Goal: Information Seeking & Learning: Learn about a topic

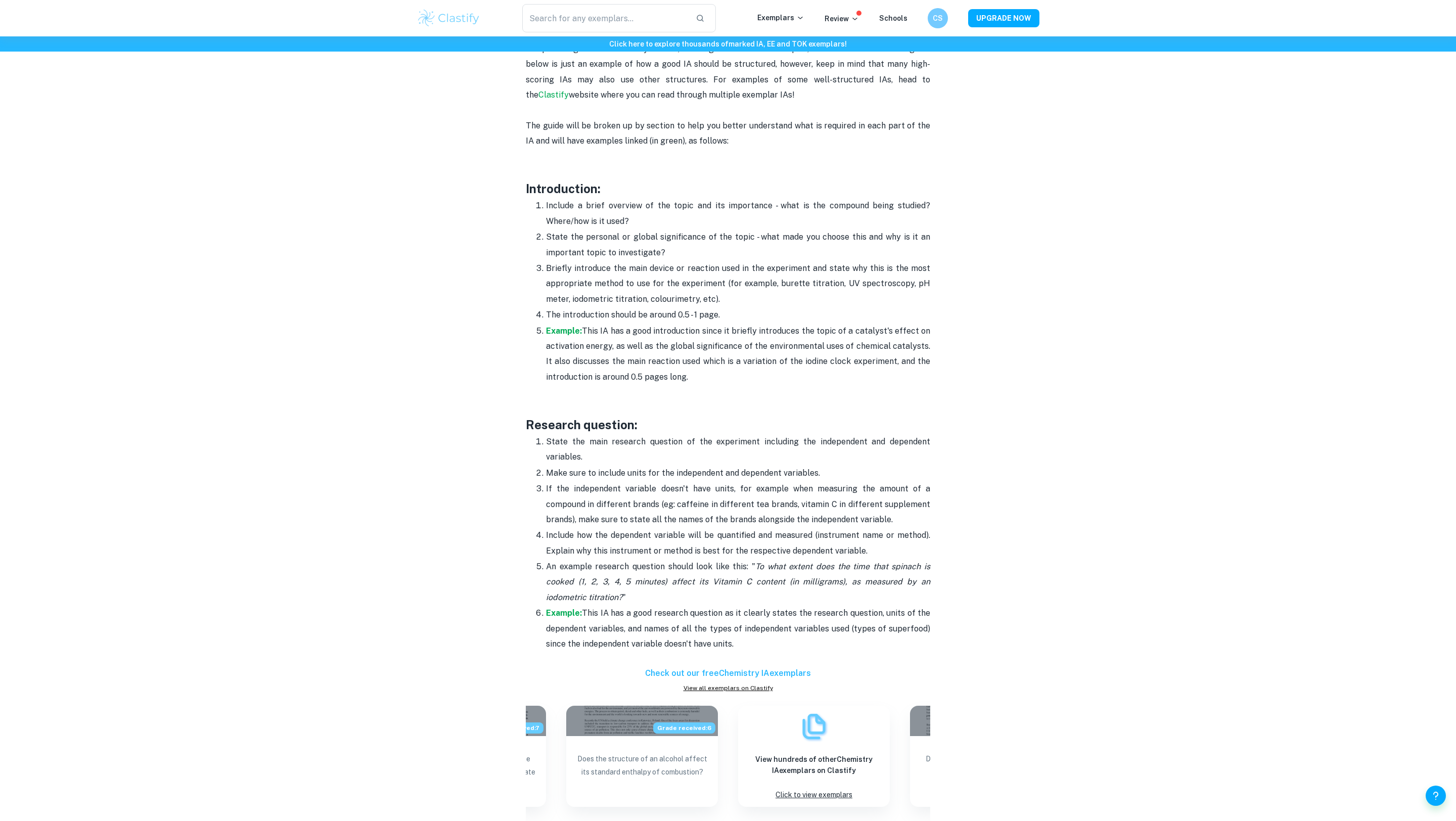
scroll to position [489, 0]
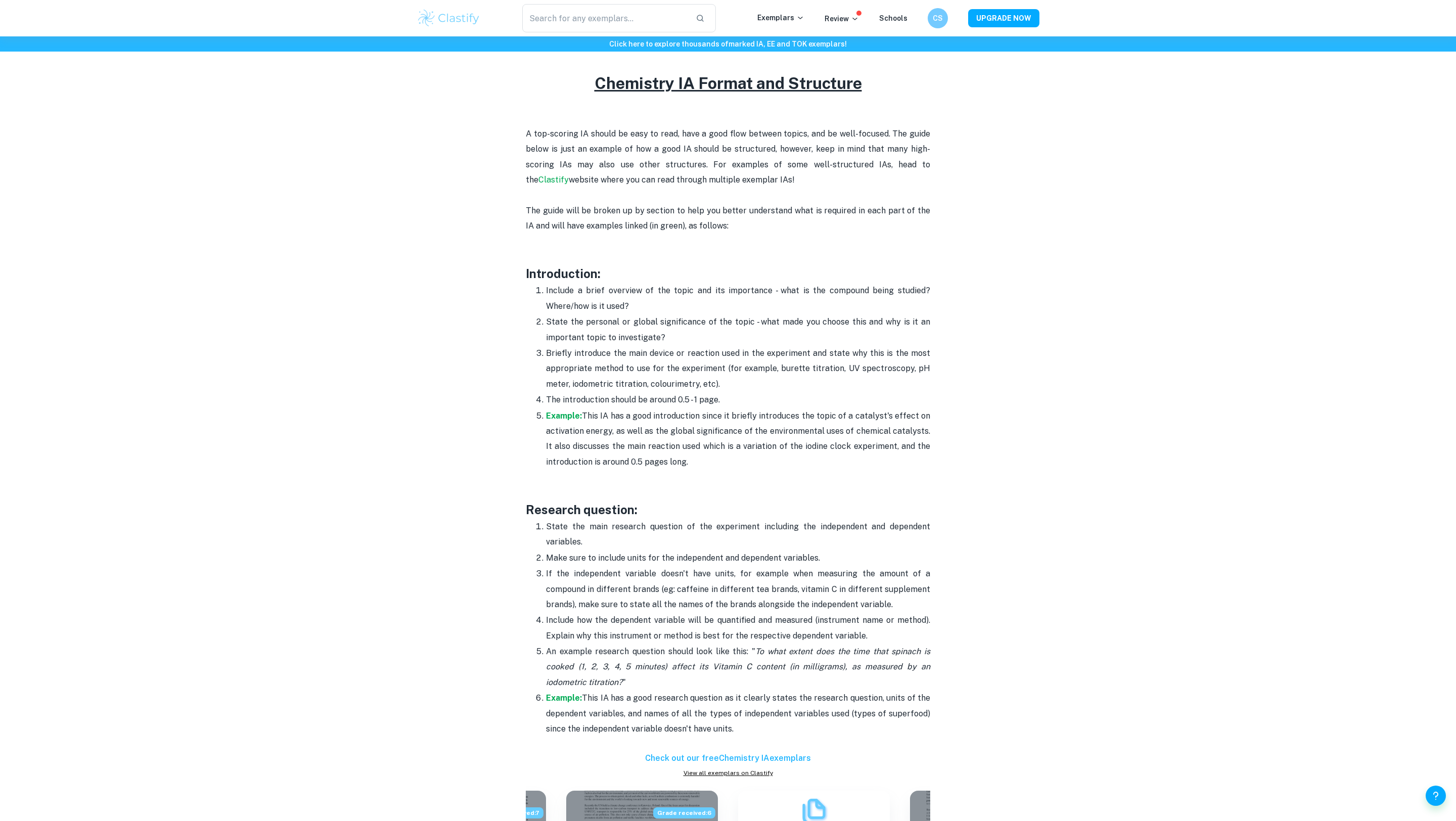
drag, startPoint x: 509, startPoint y: 266, endPoint x: 847, endPoint y: 463, distance: 391.2
copy div "Introduction: Include a brief overview of the topic and its importance - what i…"
click at [553, 412] on strong "Example:" at bounding box center [564, 415] width 36 height 10
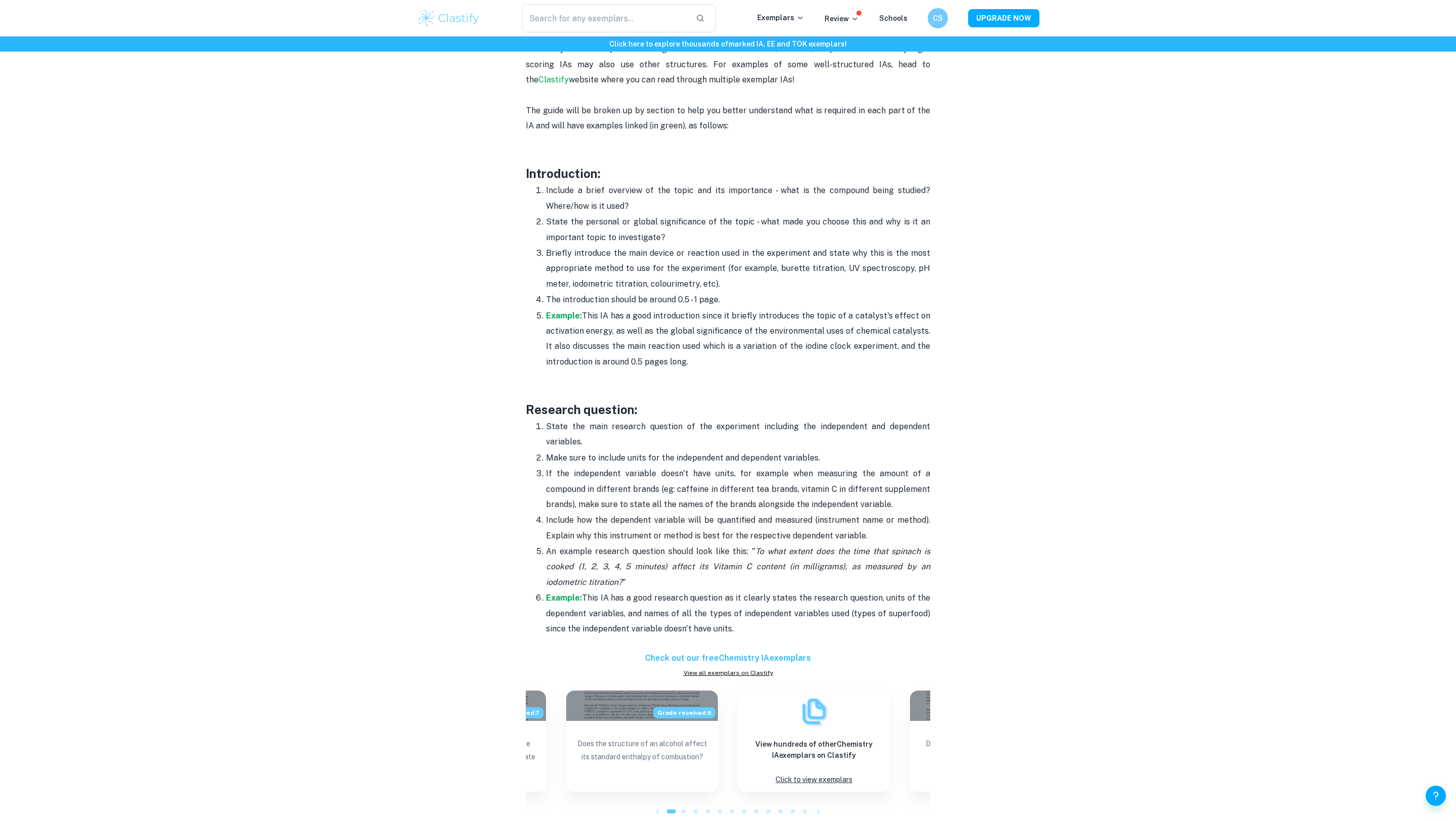
scroll to position [627, 0]
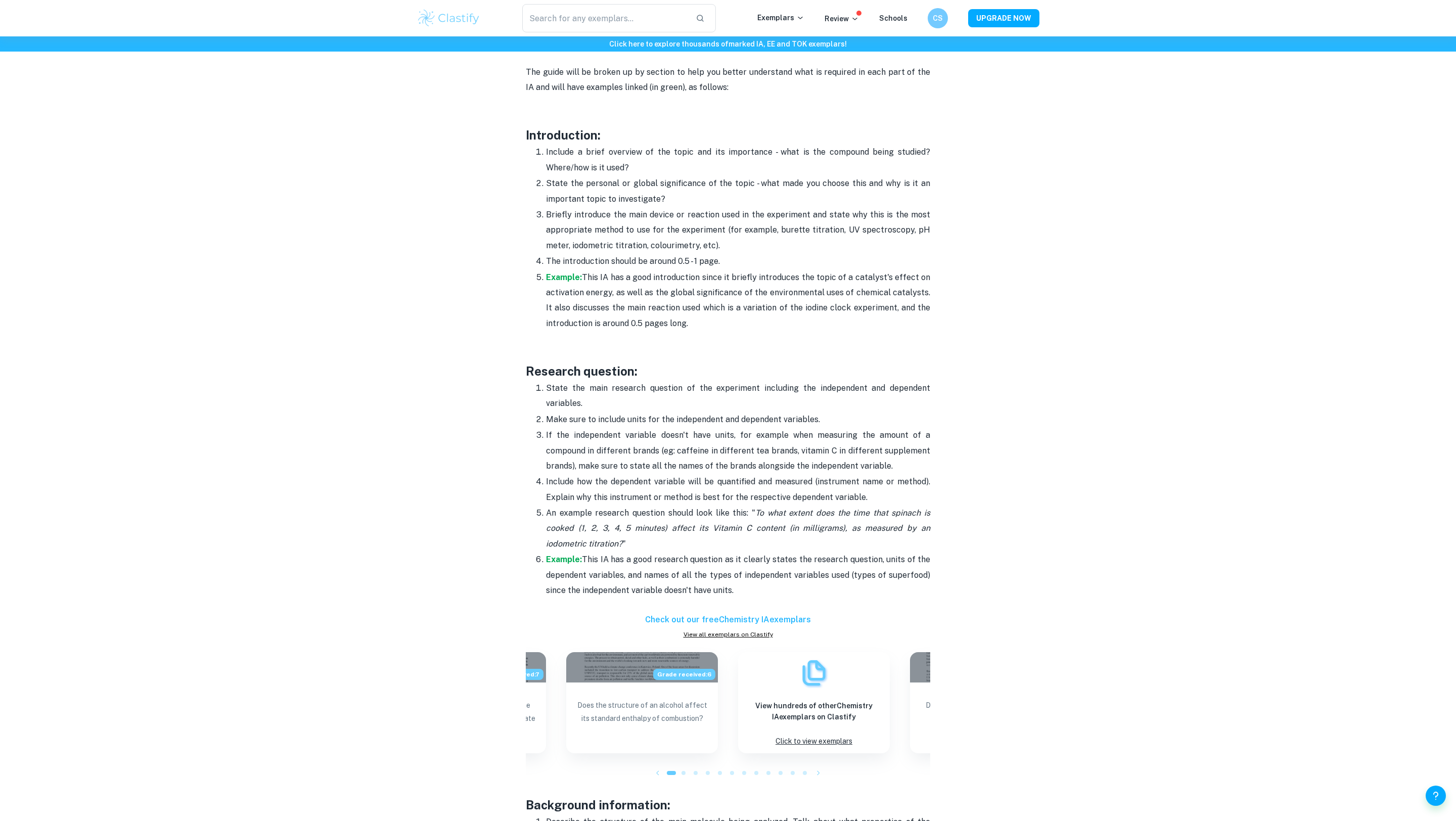
click at [610, 366] on h3 "Research question:" at bounding box center [728, 371] width 405 height 18
click at [607, 366] on h3 "Research question:" at bounding box center [728, 371] width 405 height 18
drag, startPoint x: 517, startPoint y: 366, endPoint x: 769, endPoint y: 597, distance: 341.9
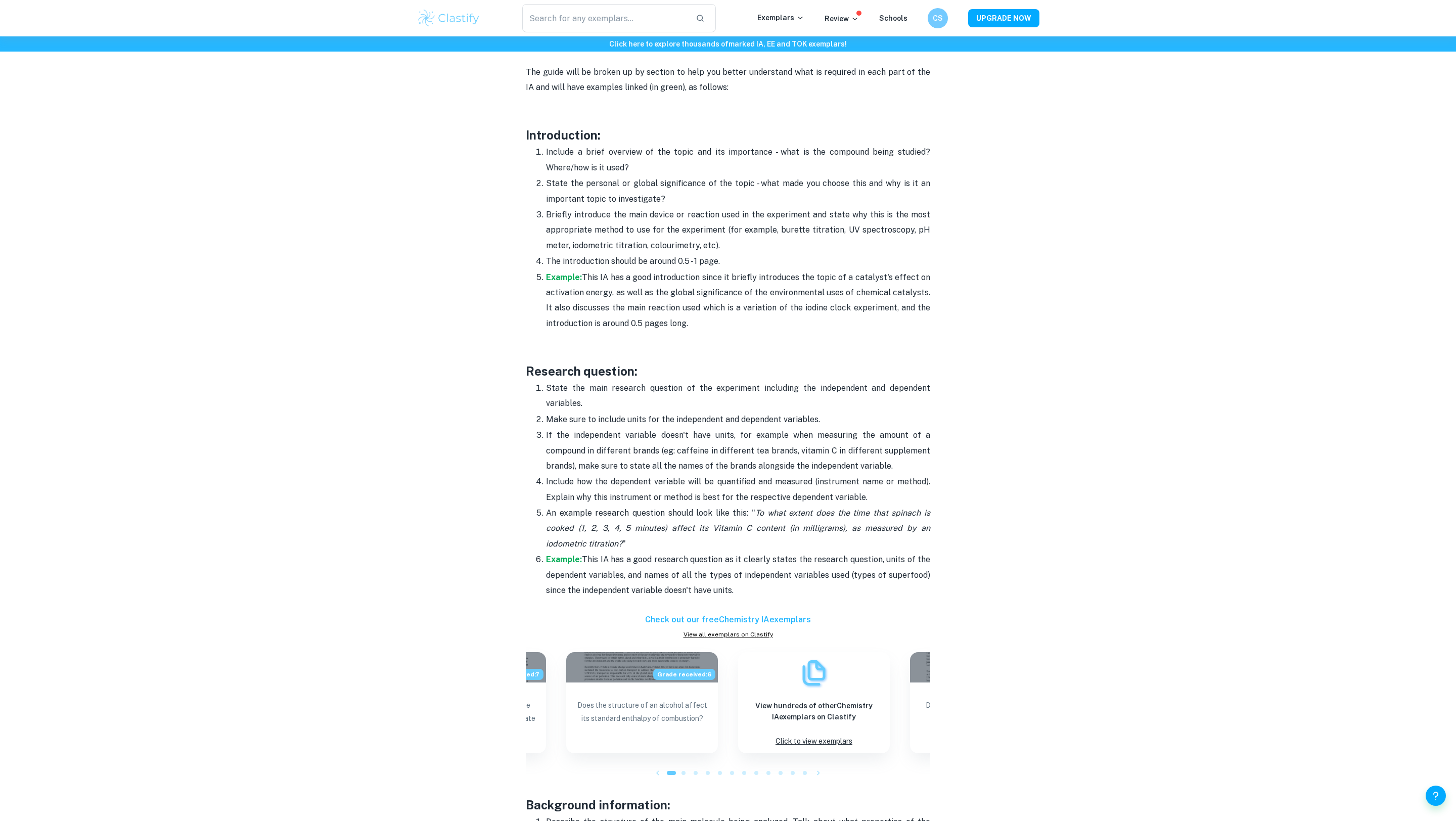
copy div "Research question: State the main research question of the experiment including…"
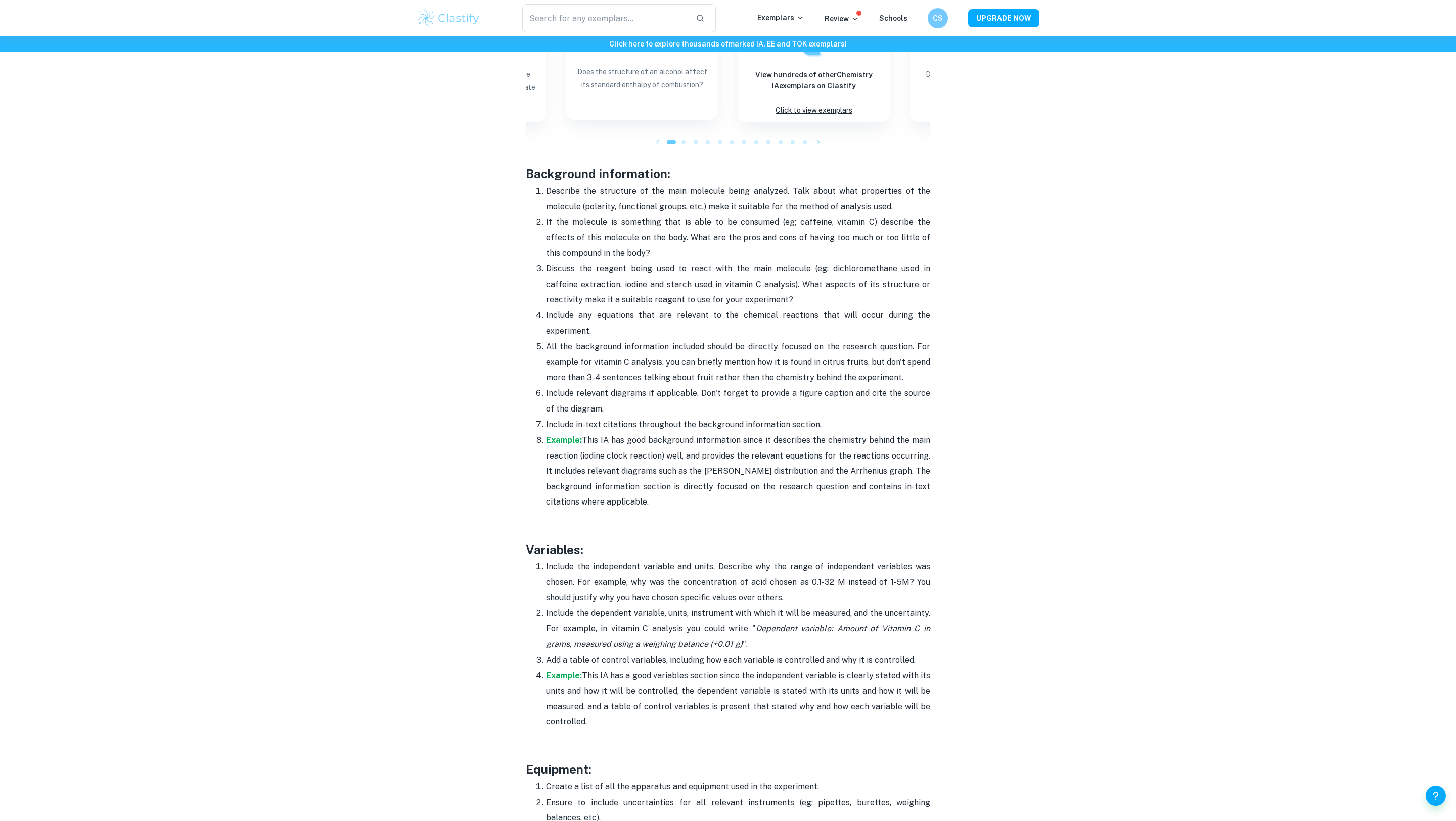
scroll to position [1265, 0]
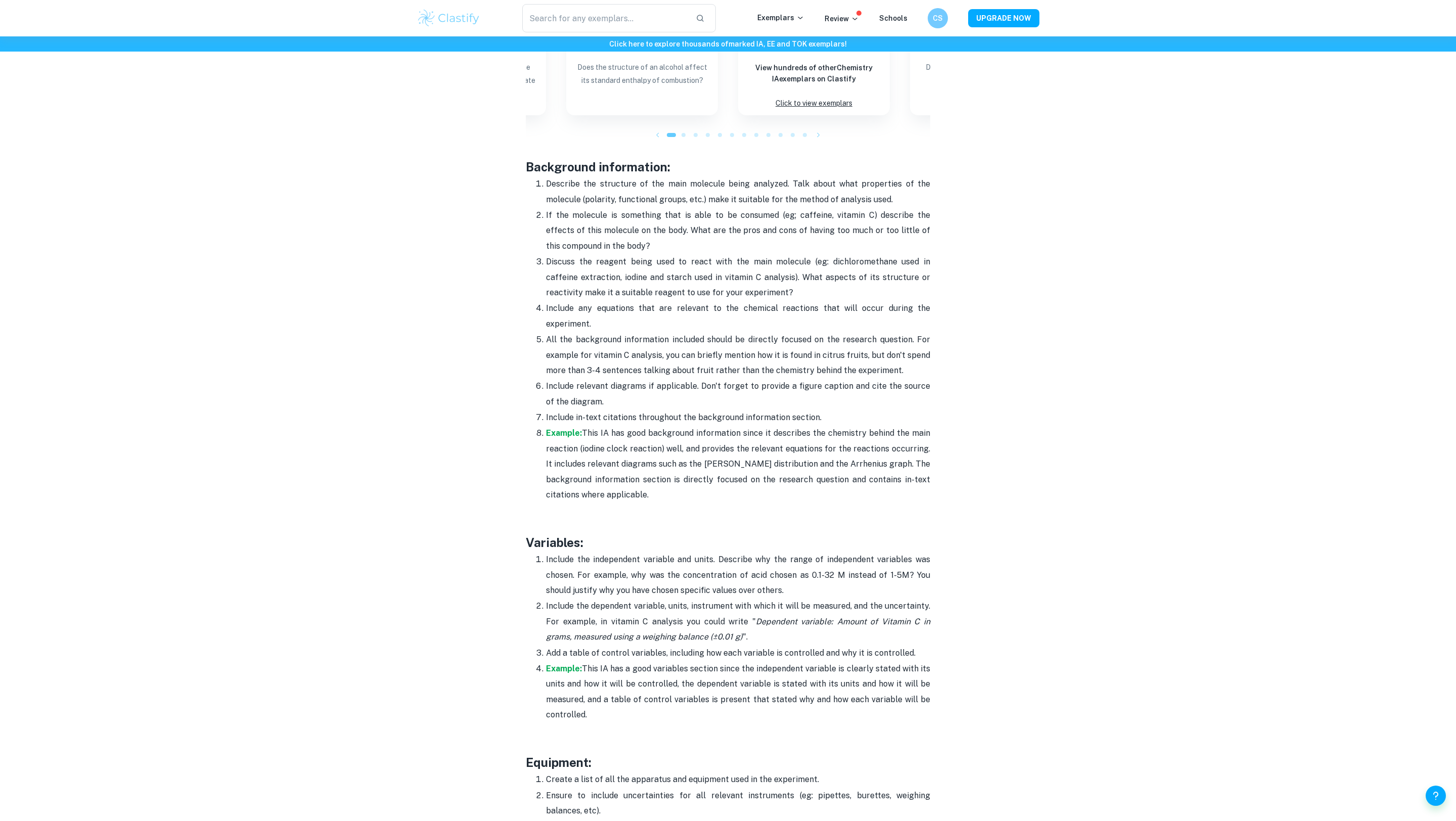
click at [559, 438] on p "Example: This IA has good background information since it describes the chemist…" at bounding box center [738, 464] width 384 height 77
click at [560, 429] on strong "Example:" at bounding box center [564, 433] width 36 height 10
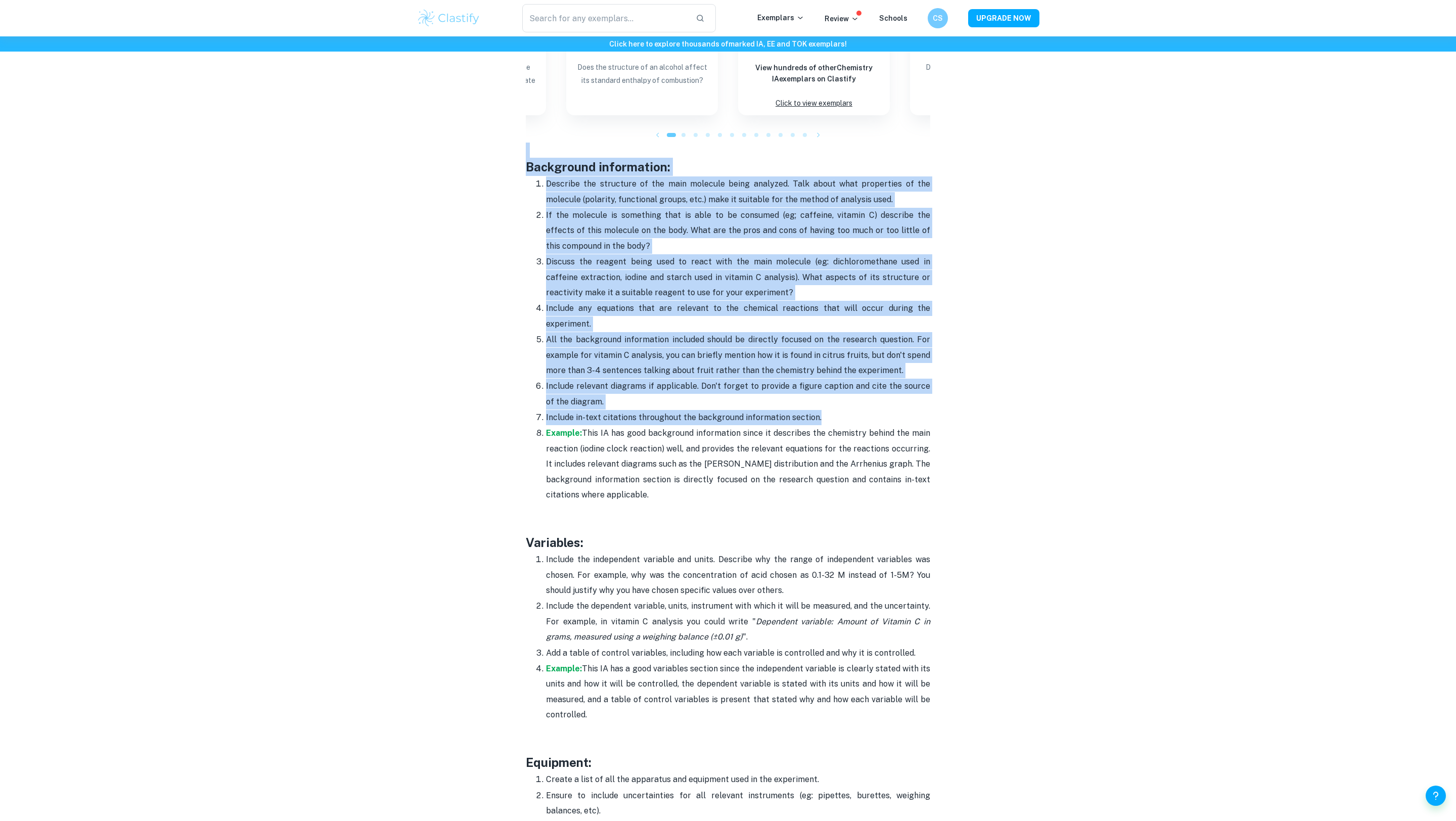
drag, startPoint x: 513, startPoint y: 150, endPoint x: 846, endPoint y: 419, distance: 428.1
click at [846, 419] on div "Chemistry IA Format and Structure [2025 updated] By Roxanne • December 28, 2023…" at bounding box center [728, 581] width 623 height 3537
copy div "Background information: Describe the structure of the main molecule being analy…"
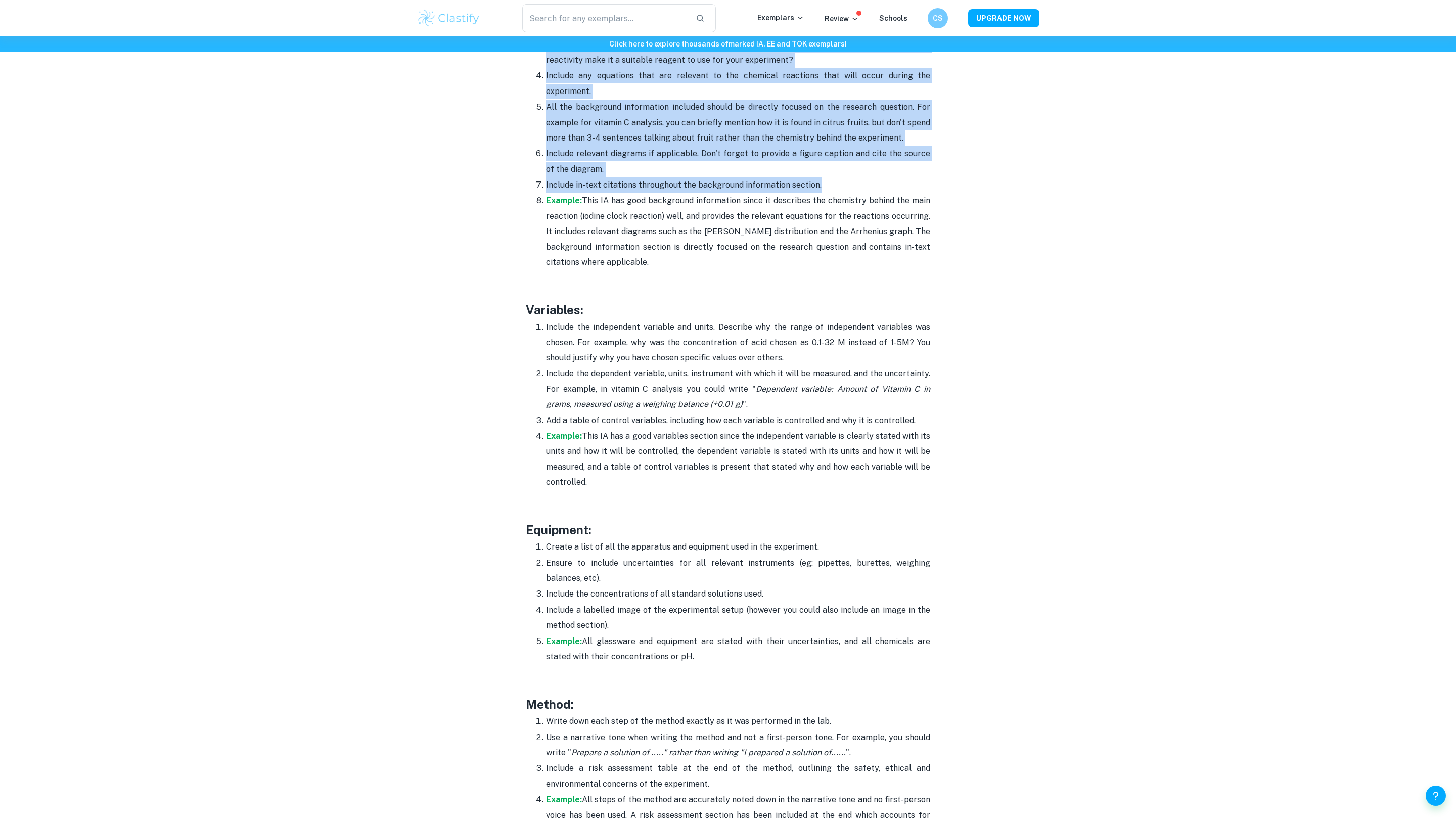
scroll to position [1539, 0]
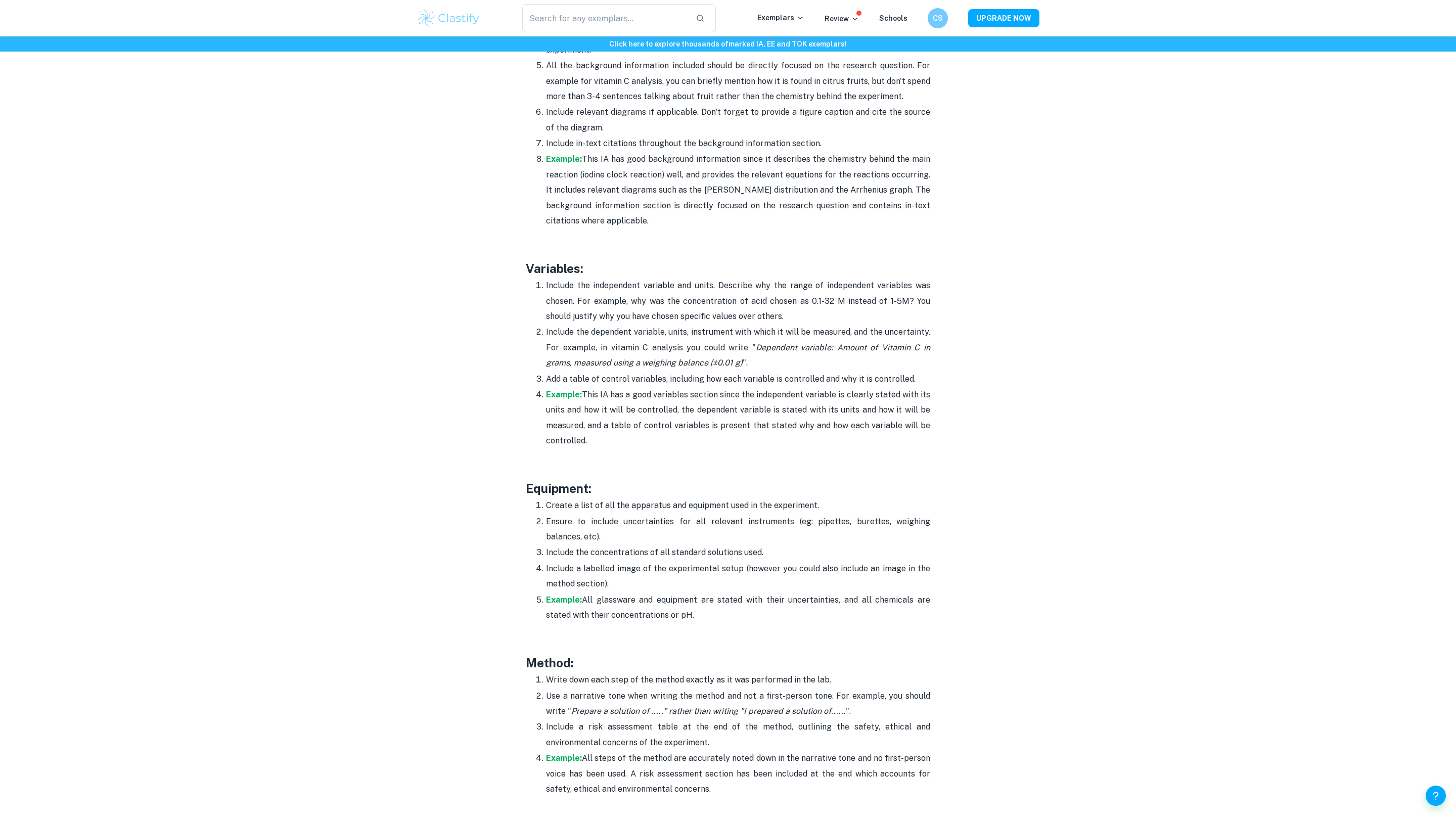
click at [563, 387] on p "Example: This IA has a good variables section since the independent variable is…" at bounding box center [738, 418] width 384 height 62
click at [565, 390] on strong "Example:" at bounding box center [564, 394] width 36 height 10
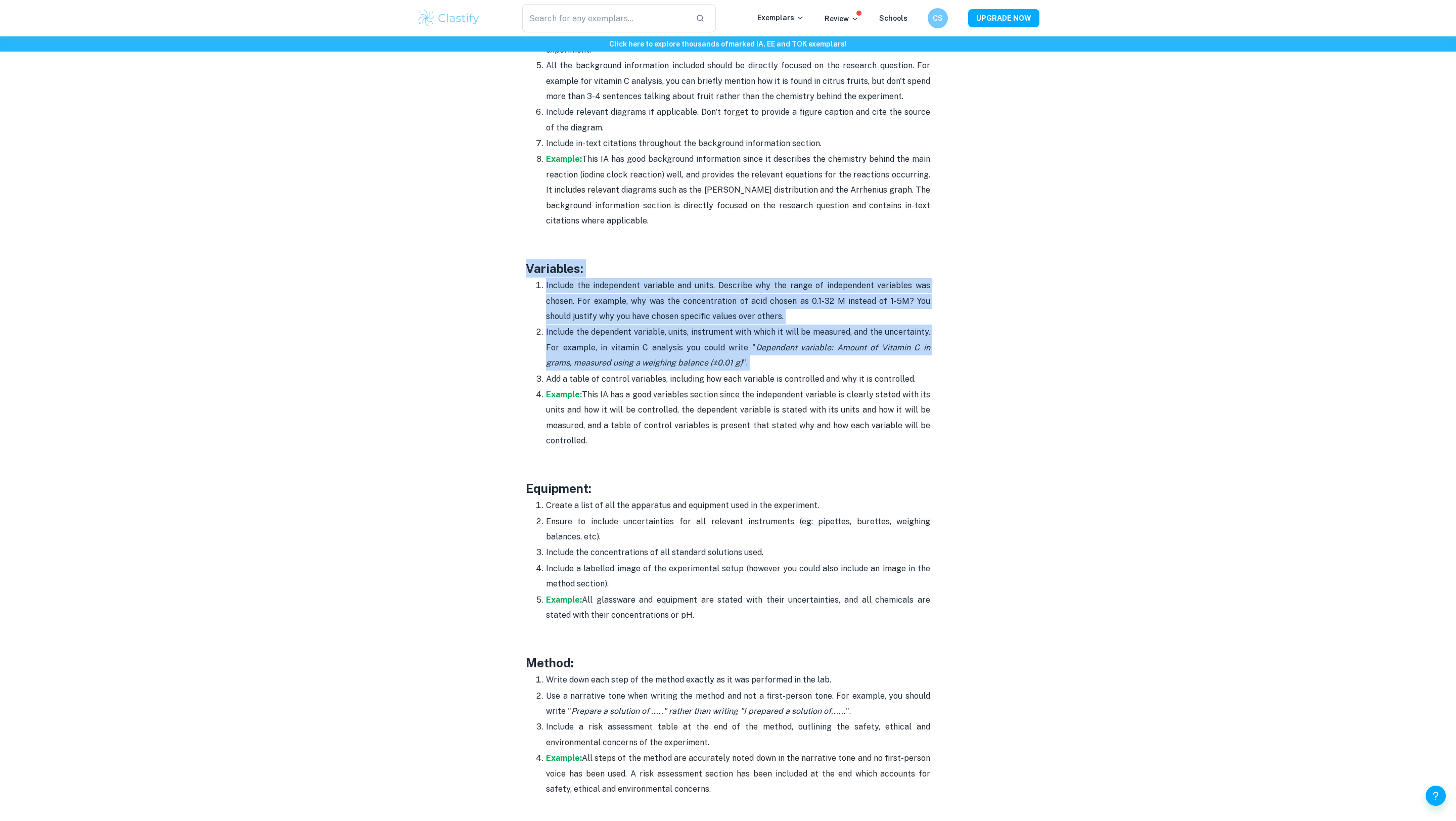
drag, startPoint x: 521, startPoint y: 263, endPoint x: 950, endPoint y: 386, distance: 446.3
click at [950, 386] on div "Chemistry IA Format and Structure [2025 updated] By Roxanne • December 28, 2023…" at bounding box center [728, 307] width 623 height 3537
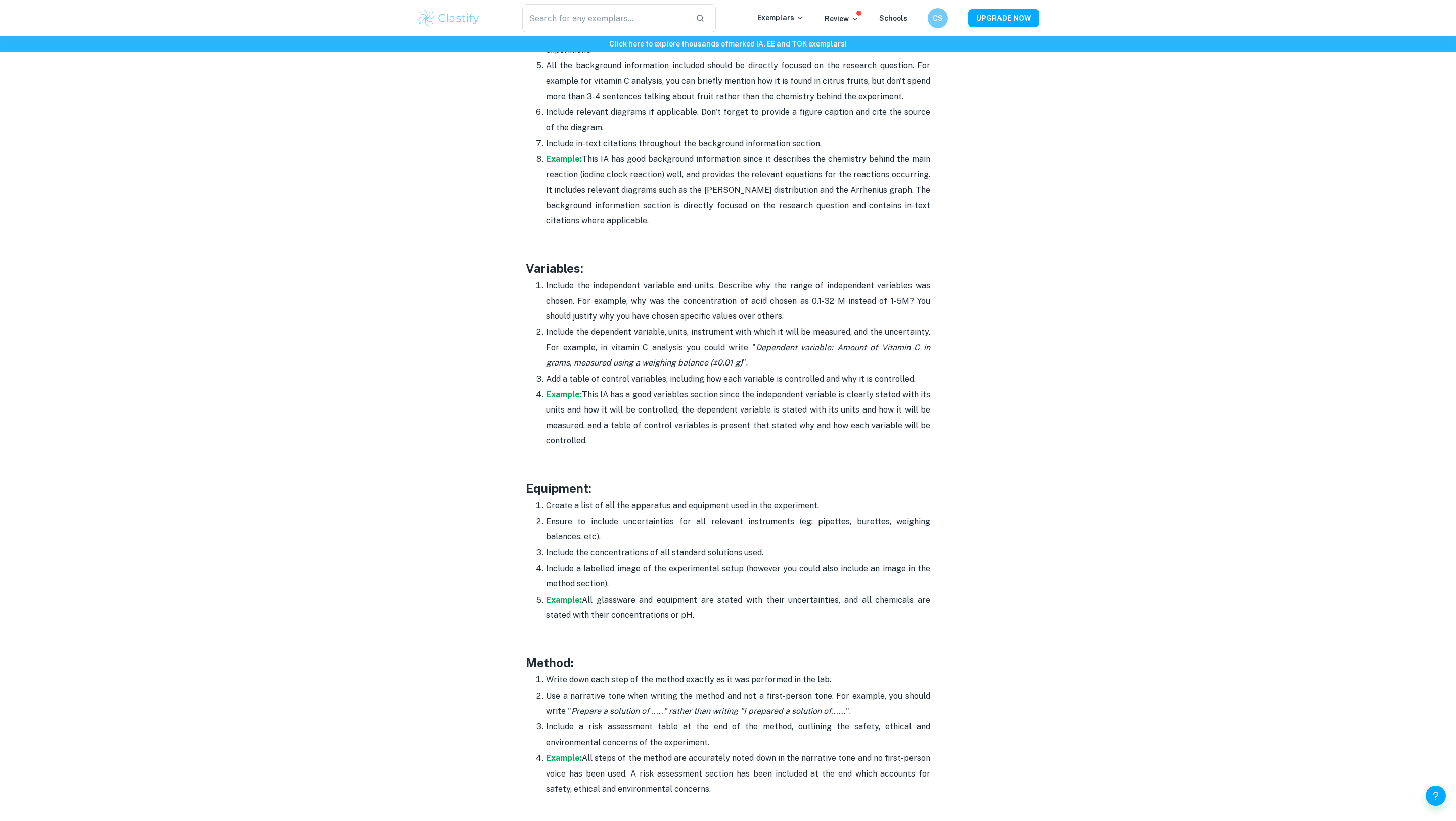
click at [925, 381] on p "Add a table of control variables, including how each variable is controlled and…" at bounding box center [738, 379] width 384 height 15
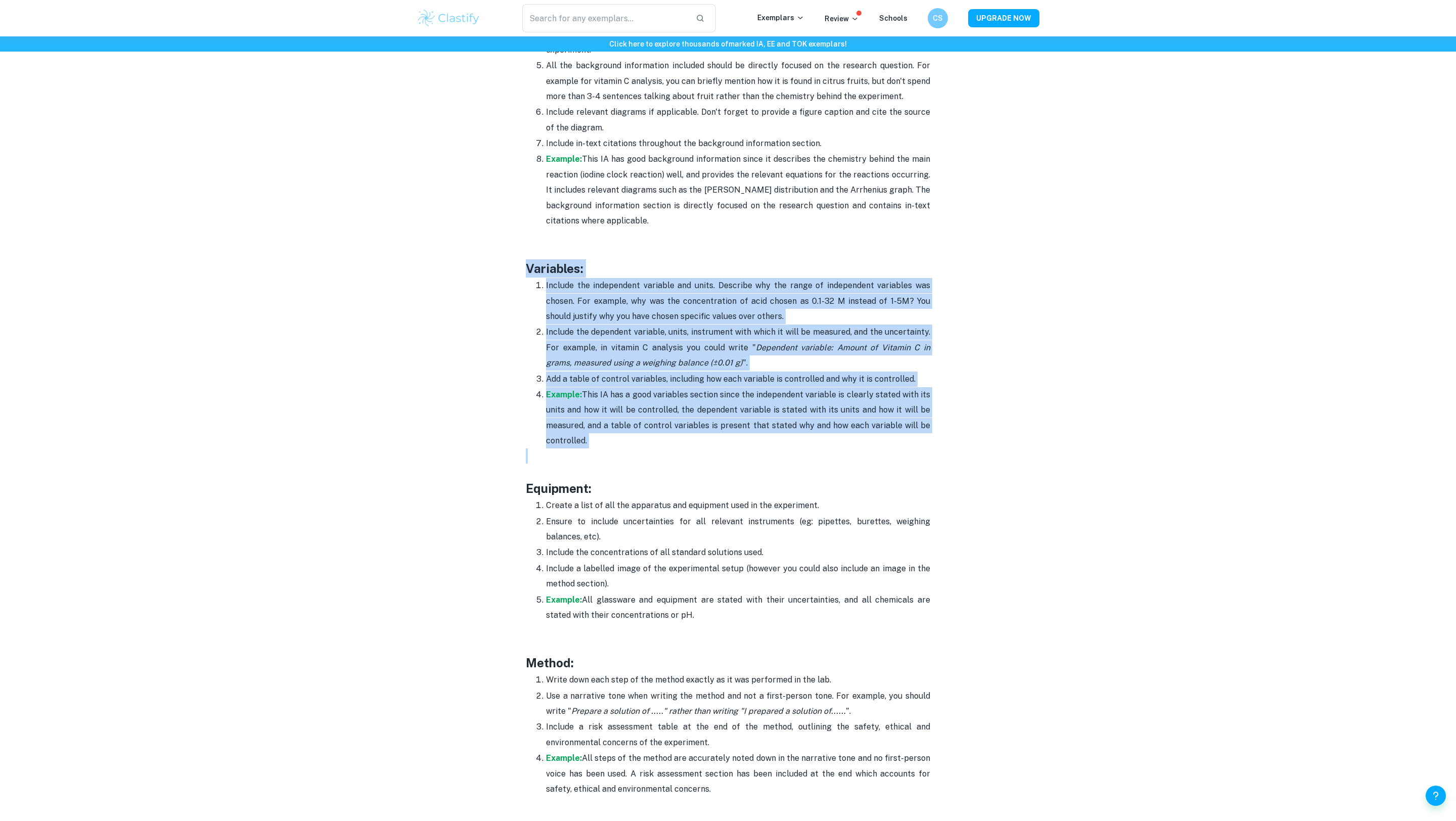
drag, startPoint x: 525, startPoint y: 266, endPoint x: 942, endPoint y: 453, distance: 457.0
click at [942, 453] on div "Chemistry IA Format and Structure [2025 updated] By Roxanne • December 28, 2023…" at bounding box center [728, 307] width 623 height 3537
copy div "Variables: Include the independent variable and units. Describe why the range o…"
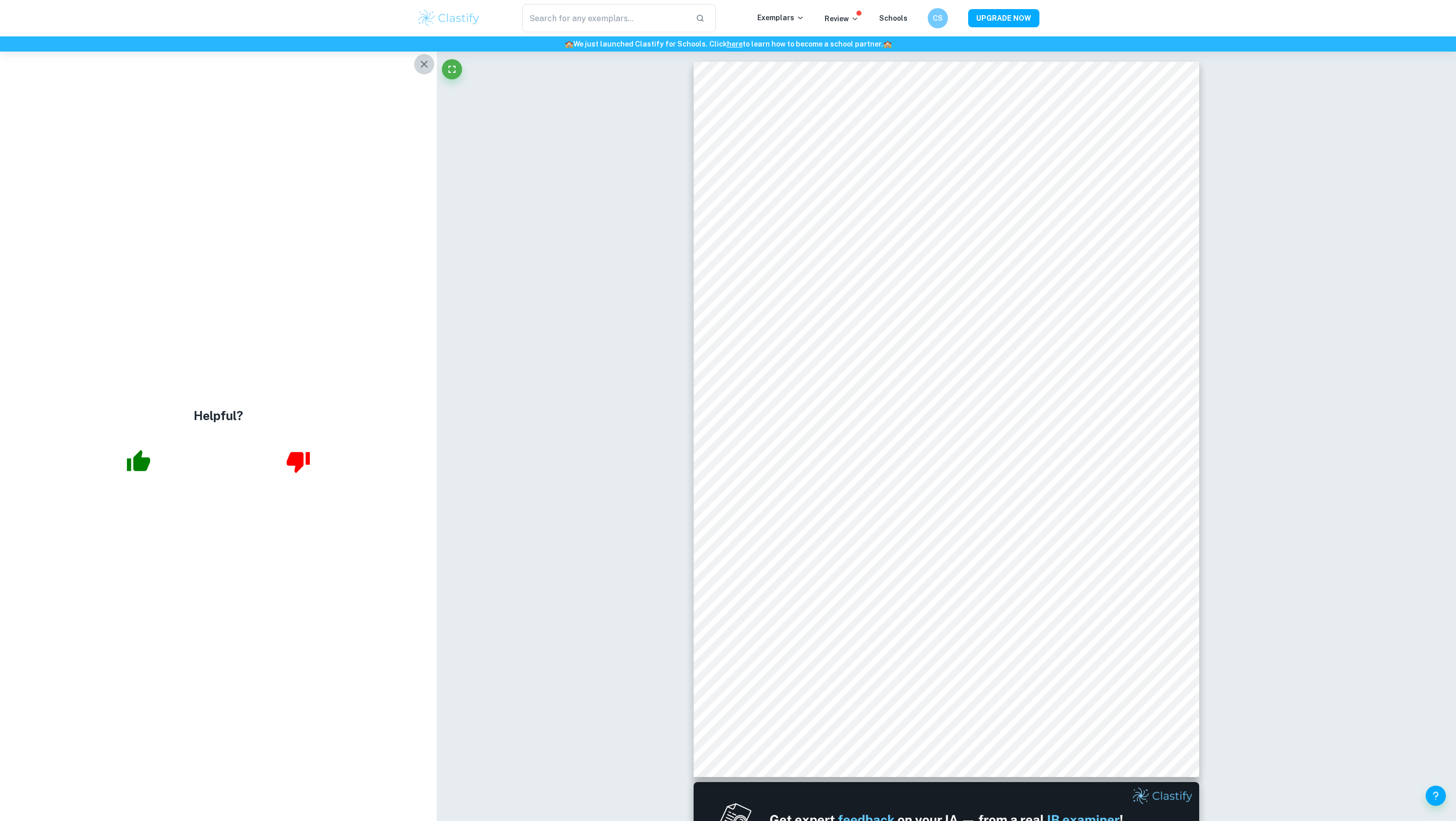
click at [426, 61] on icon "button" at bounding box center [424, 64] width 12 height 12
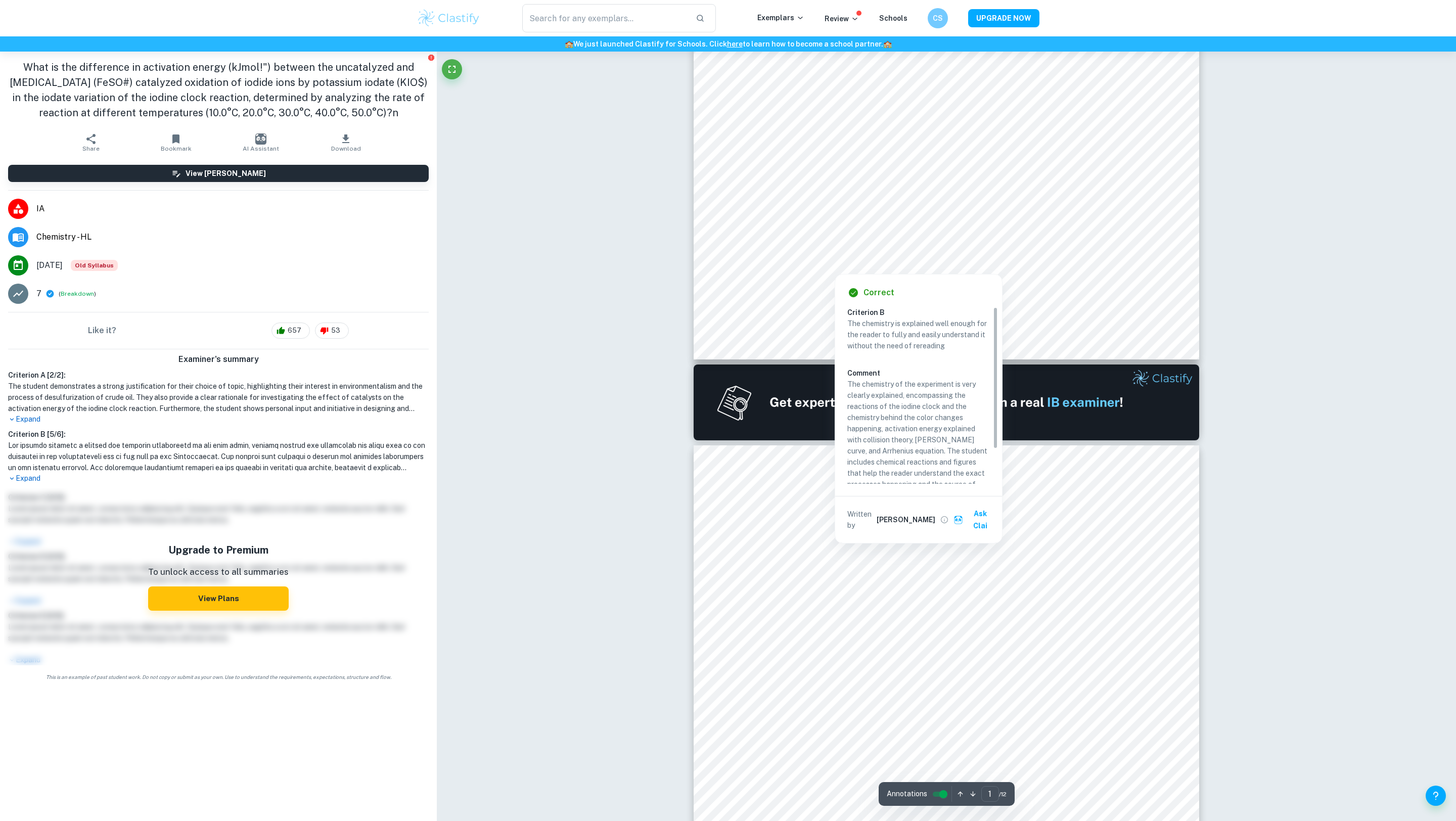
scroll to position [428, 0]
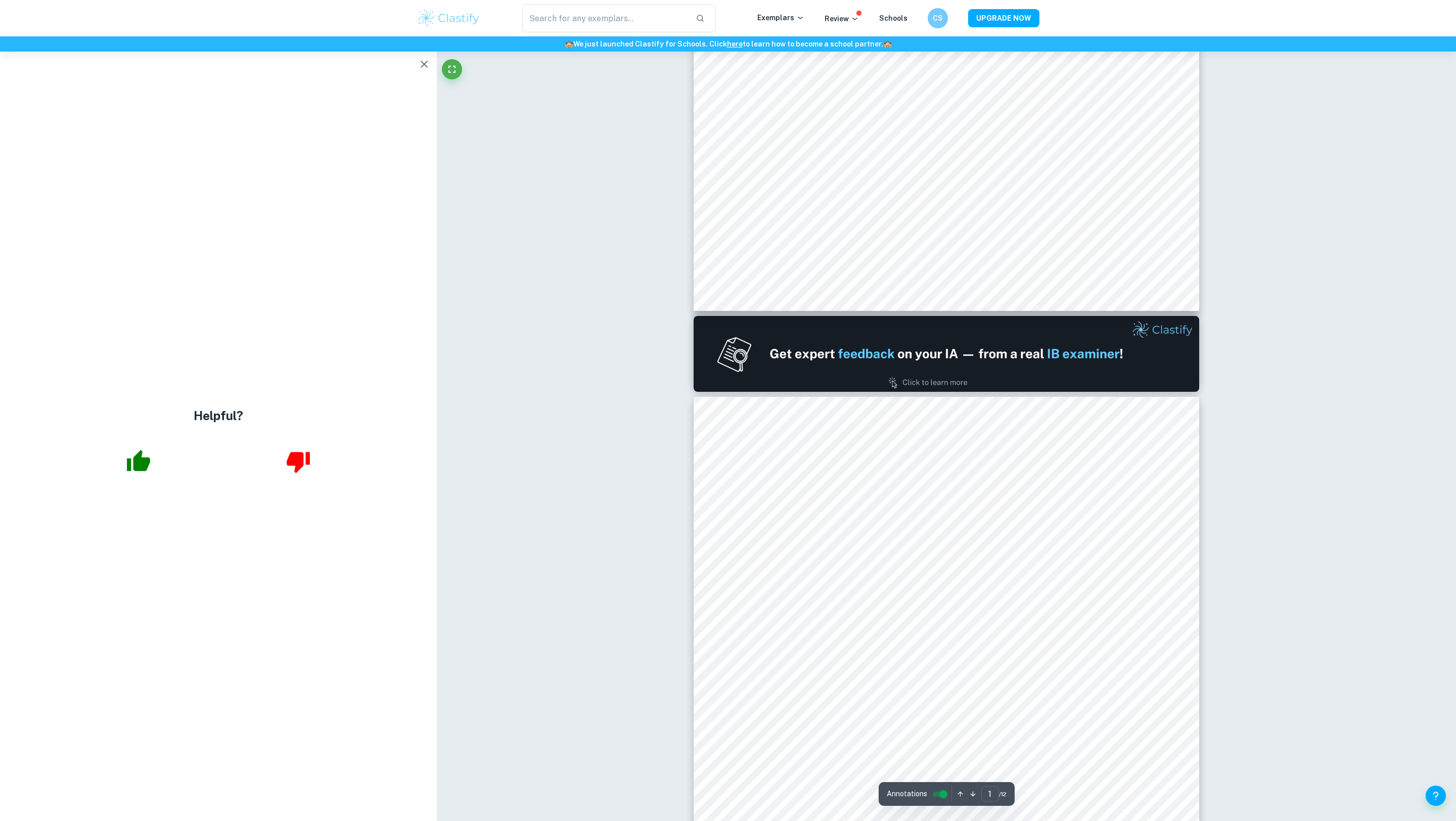
type input "2"
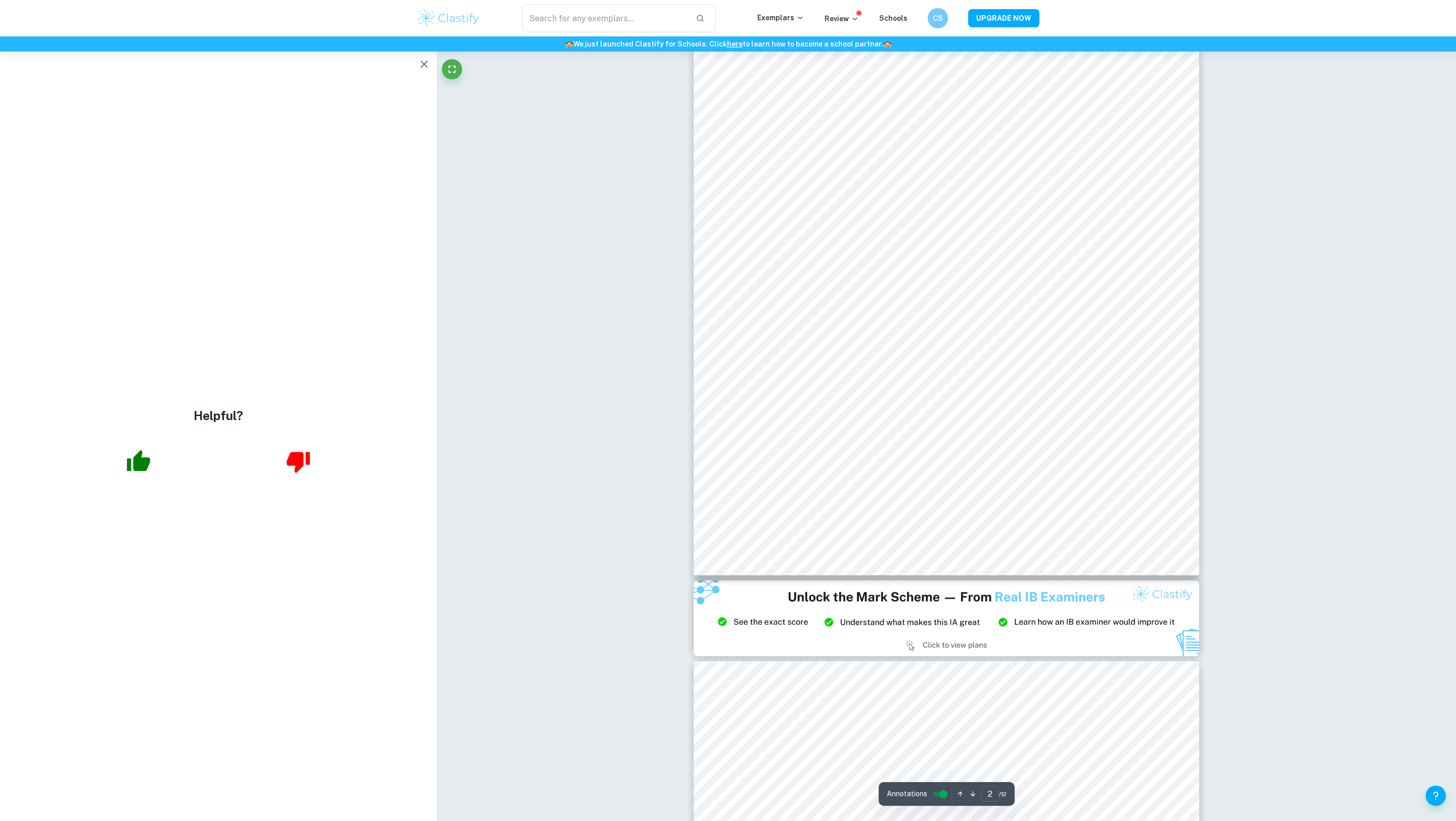
scroll to position [1054, 0]
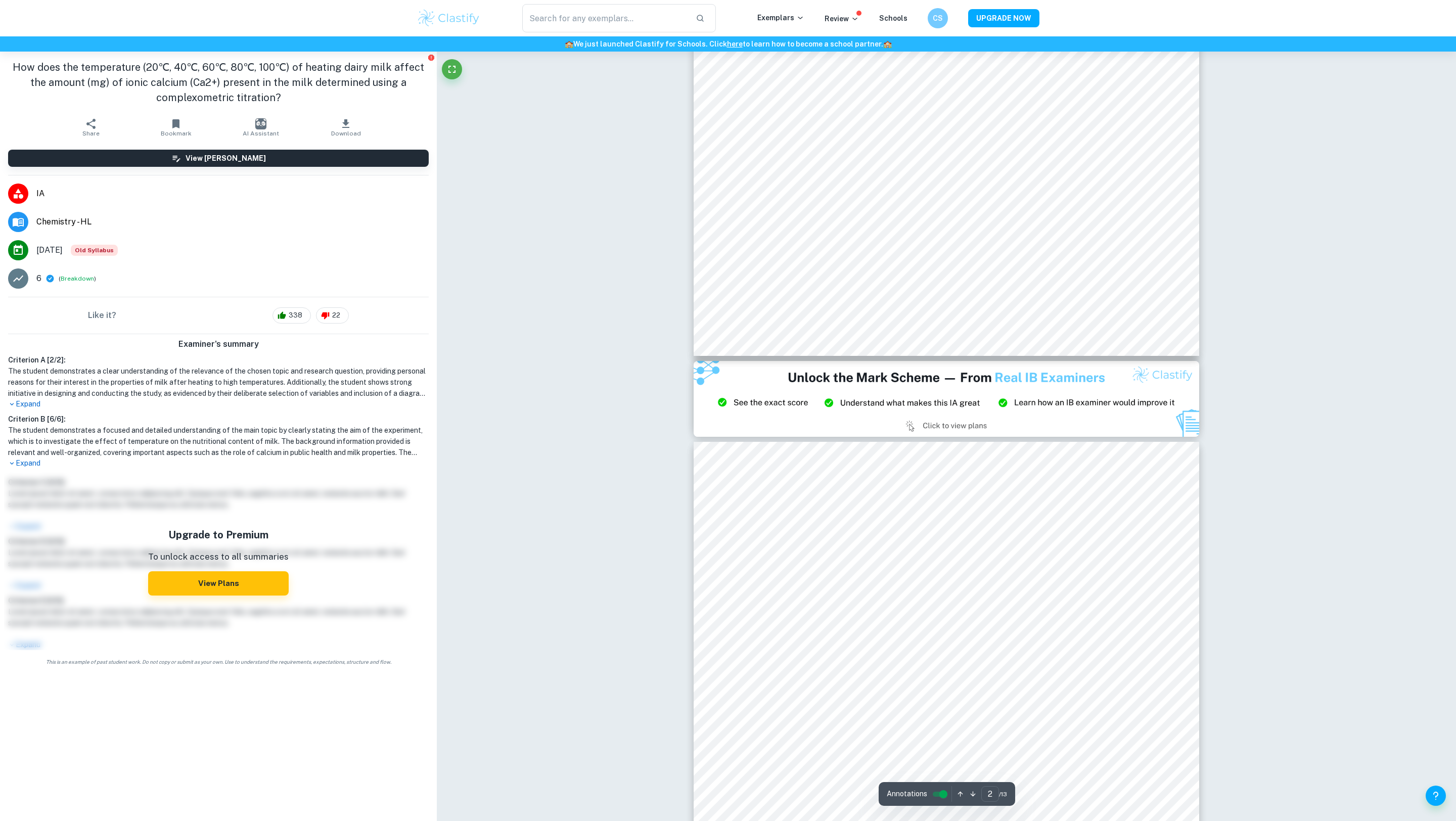
type input "3"
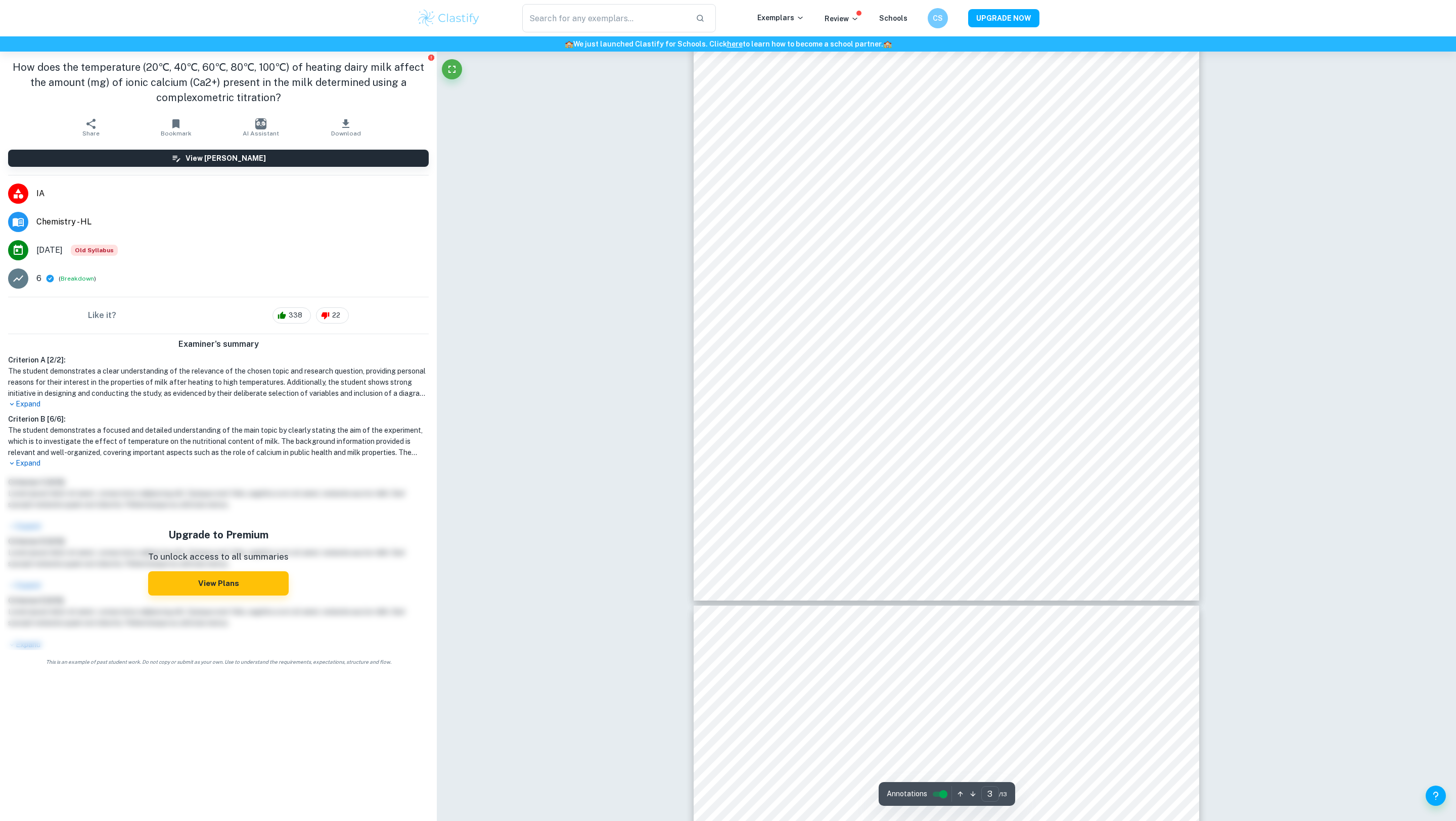
scroll to position [1597, 0]
